Goal: Check status: Check status

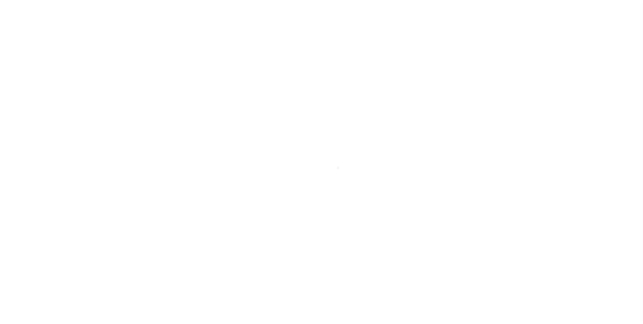
scroll to position [7, 0]
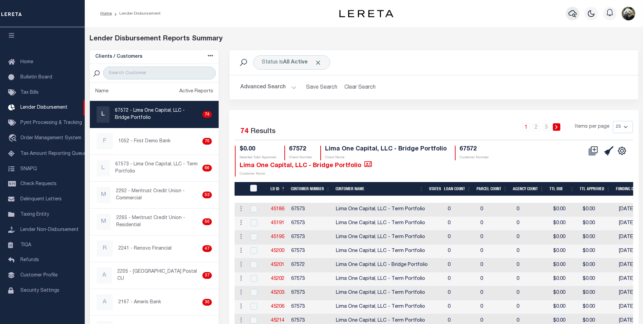
click at [571, 18] on icon "button" at bounding box center [573, 13] width 8 height 8
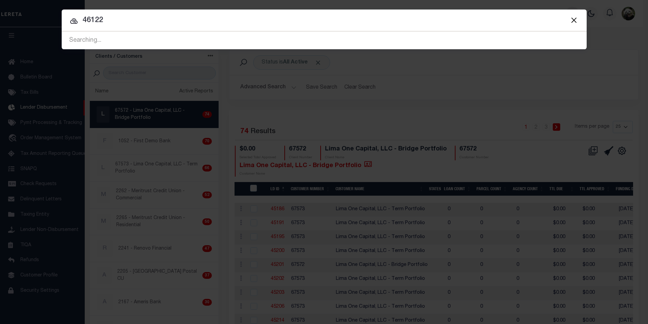
type input "46122"
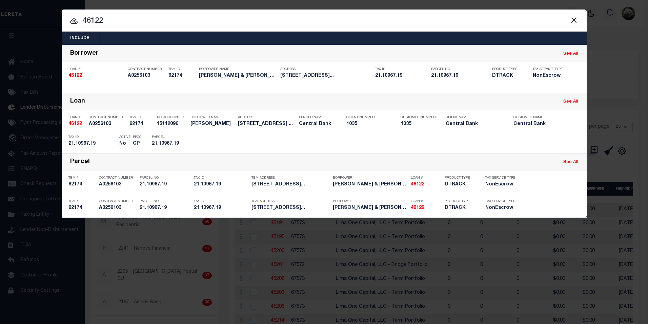
click at [576, 17] on button "Close" at bounding box center [574, 20] width 9 height 9
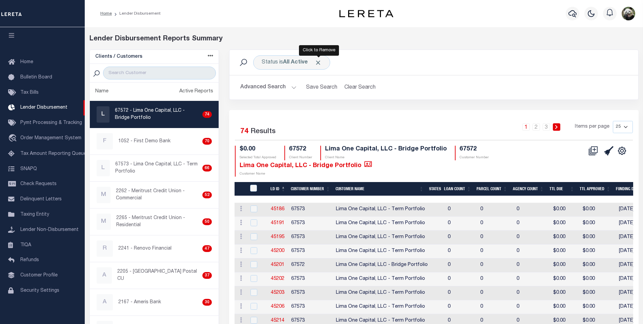
click at [320, 60] on span "Click to Remove" at bounding box center [318, 62] width 7 height 7
click at [271, 65] on div "Status" at bounding box center [269, 62] width 33 height 14
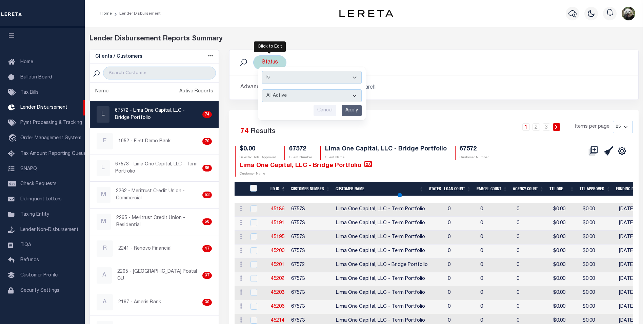
click at [288, 98] on select "All Active Approval In Progress Batching In Progress Complete Do Not Pay Escrow…" at bounding box center [312, 95] width 100 height 13
select select "REC"
click at [262, 89] on select "All Active Approval In Progress Batching In Progress Complete Do Not Pay Escrow…" at bounding box center [312, 95] width 100 height 13
click at [352, 112] on input "Apply" at bounding box center [352, 110] width 20 height 11
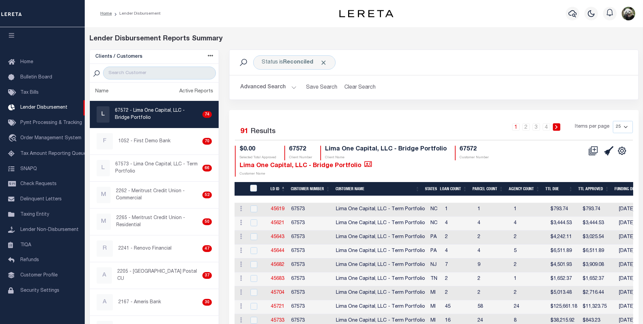
click at [624, 124] on select "25 50 100 200" at bounding box center [623, 127] width 20 height 12
select select "200"
click at [613, 121] on select "25 50 100 200" at bounding box center [623, 127] width 20 height 12
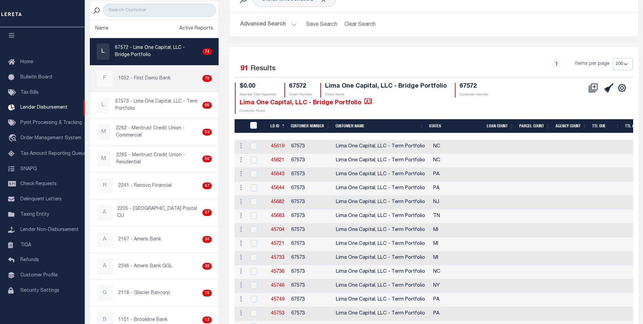
scroll to position [34, 0]
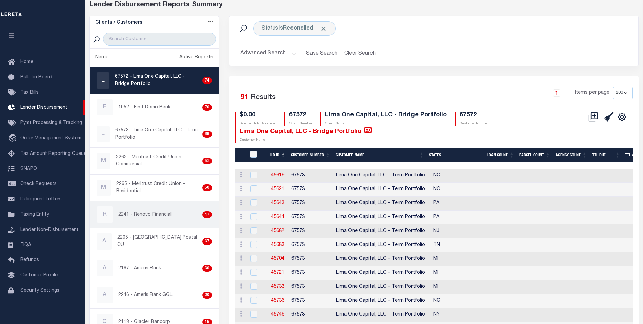
drag, startPoint x: 153, startPoint y: 209, endPoint x: 166, endPoint y: 201, distance: 14.7
click at [153, 209] on div "R 2241 - Renovo Financial 47" at bounding box center [155, 214] width 116 height 16
checkbox input "true"
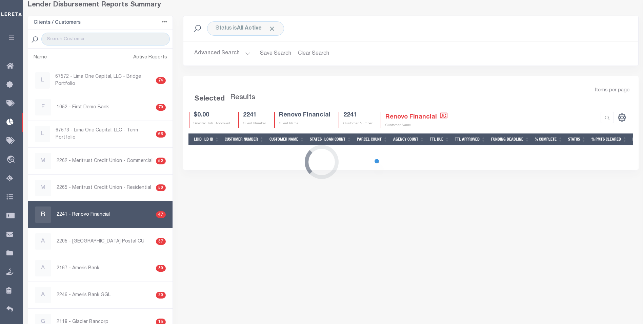
scroll to position [31, 0]
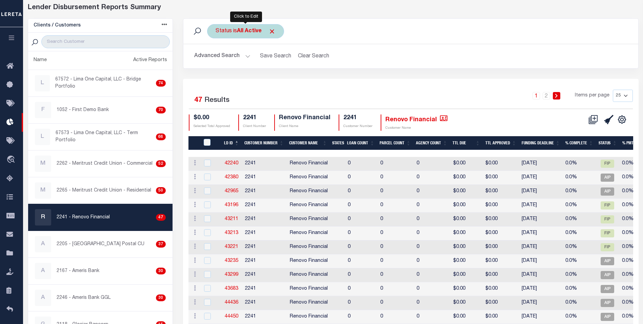
click at [237, 29] on div "Status is All Active" at bounding box center [245, 31] width 77 height 14
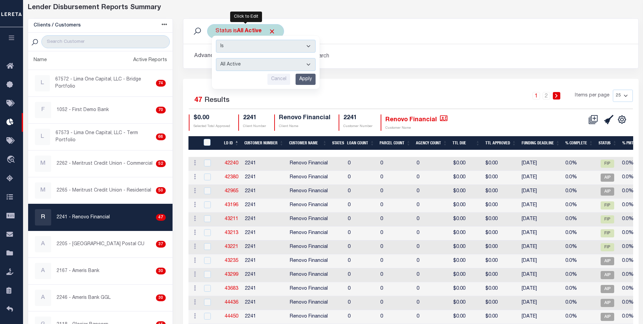
click at [246, 68] on select "All Active Approval In Progress Batching In Progress Complete Do Not Pay Escrow…" at bounding box center [266, 64] width 100 height 13
select select "REC"
click at [216, 58] on select "All Active Approval In Progress Batching In Progress Complete Do Not Pay Escrow…" at bounding box center [266, 64] width 100 height 13
click at [305, 81] on input "Apply" at bounding box center [306, 79] width 20 height 11
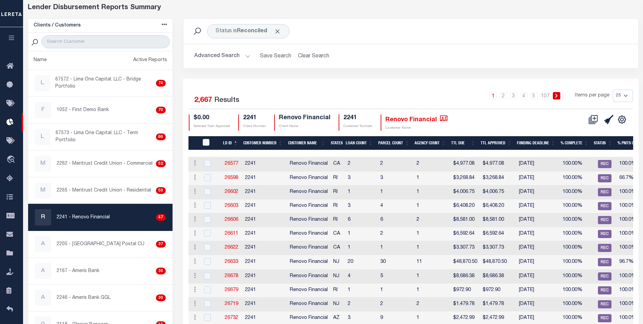
drag, startPoint x: 621, startPoint y: 95, endPoint x: 622, endPoint y: 101, distance: 6.3
click at [621, 95] on select "25 50 100 200" at bounding box center [623, 96] width 20 height 12
select select "200"
click at [613, 90] on select "25 50 100 200" at bounding box center [623, 96] width 20 height 12
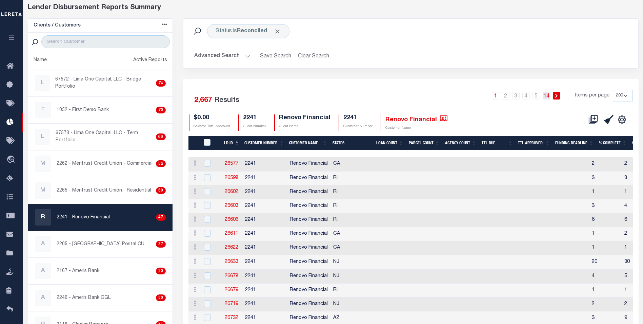
click at [550, 93] on link "14" at bounding box center [546, 95] width 7 height 7
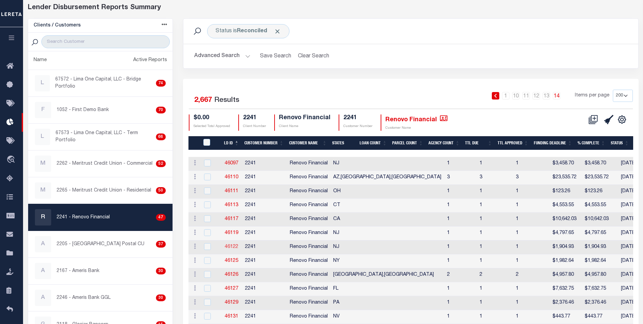
click at [233, 245] on link "46122" at bounding box center [232, 246] width 14 height 5
checkbox input "true"
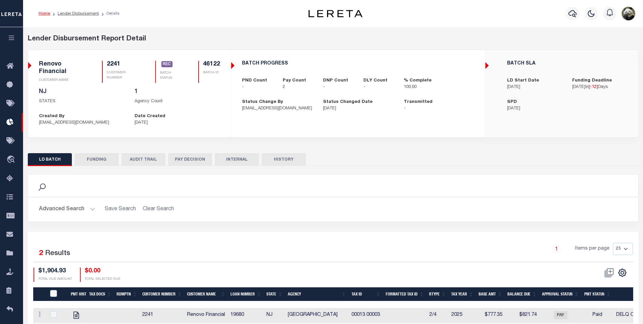
click at [96, 161] on button "FUNDING" at bounding box center [97, 159] width 44 height 13
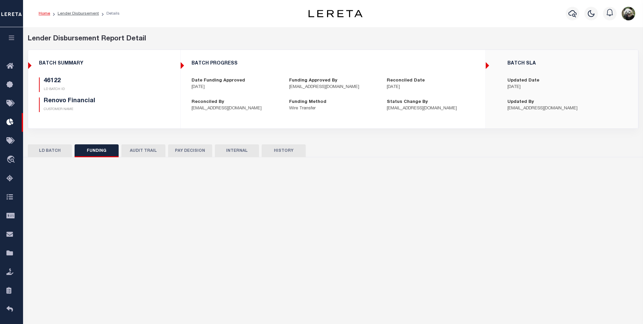
type input "$1,904.93"
type input "$0"
type input "[DATE]"
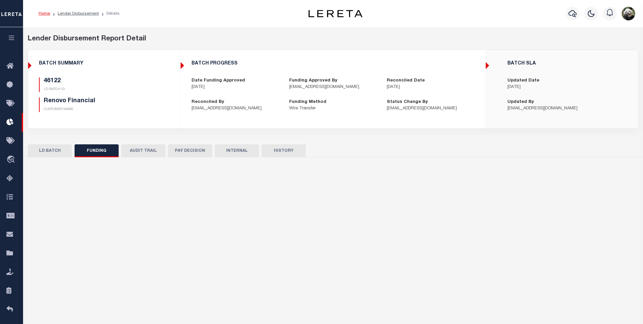
type input "20250916MMQFMP2700306609161644FT03"
type input "[DATE]"
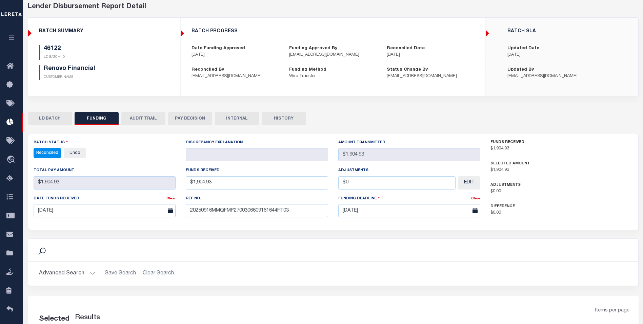
select select "100"
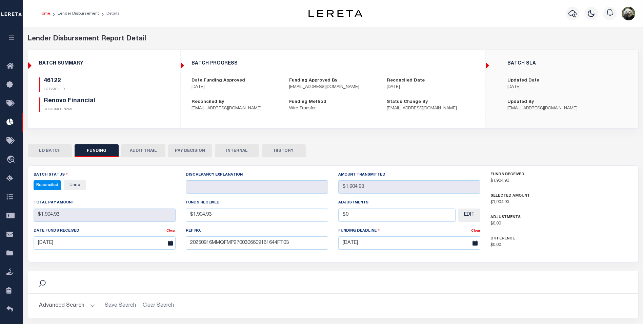
click at [152, 150] on button "AUDIT TRAIL" at bounding box center [143, 150] width 44 height 13
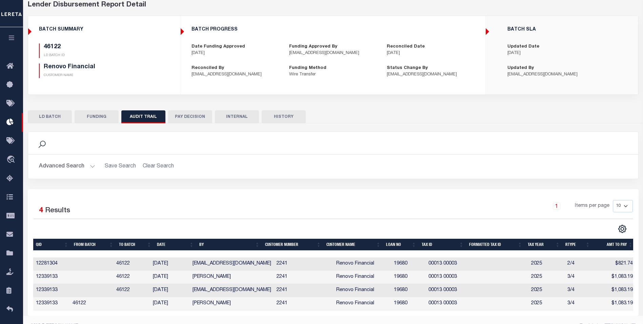
scroll to position [51, 0]
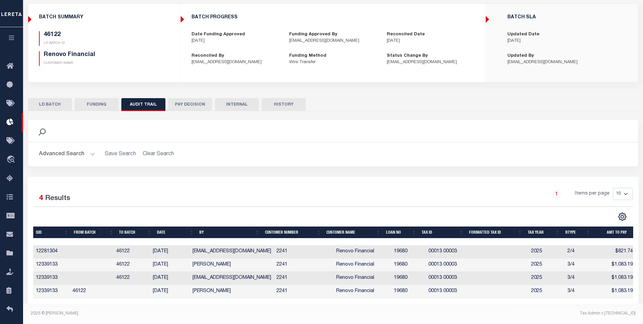
click at [93, 100] on button "FUNDING" at bounding box center [97, 104] width 44 height 13
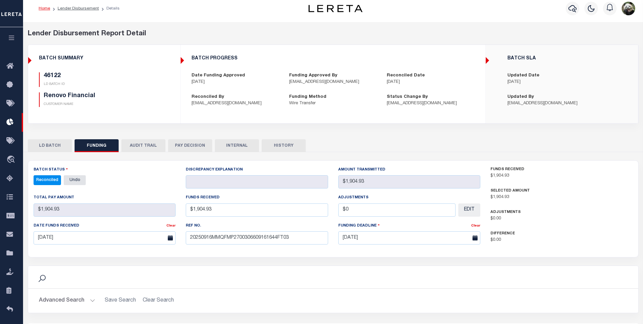
scroll to position [0, 0]
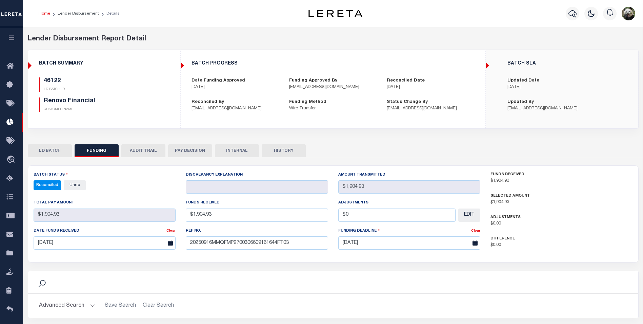
click at [249, 150] on button "INTERNAL" at bounding box center [237, 150] width 44 height 13
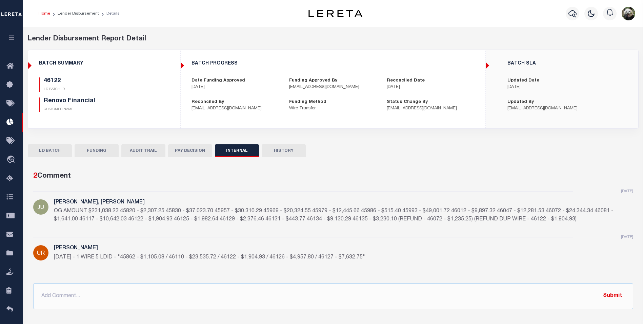
click at [197, 152] on button "PAY DECISION" at bounding box center [190, 150] width 44 height 13
